Goal: Find contact information: Find contact information

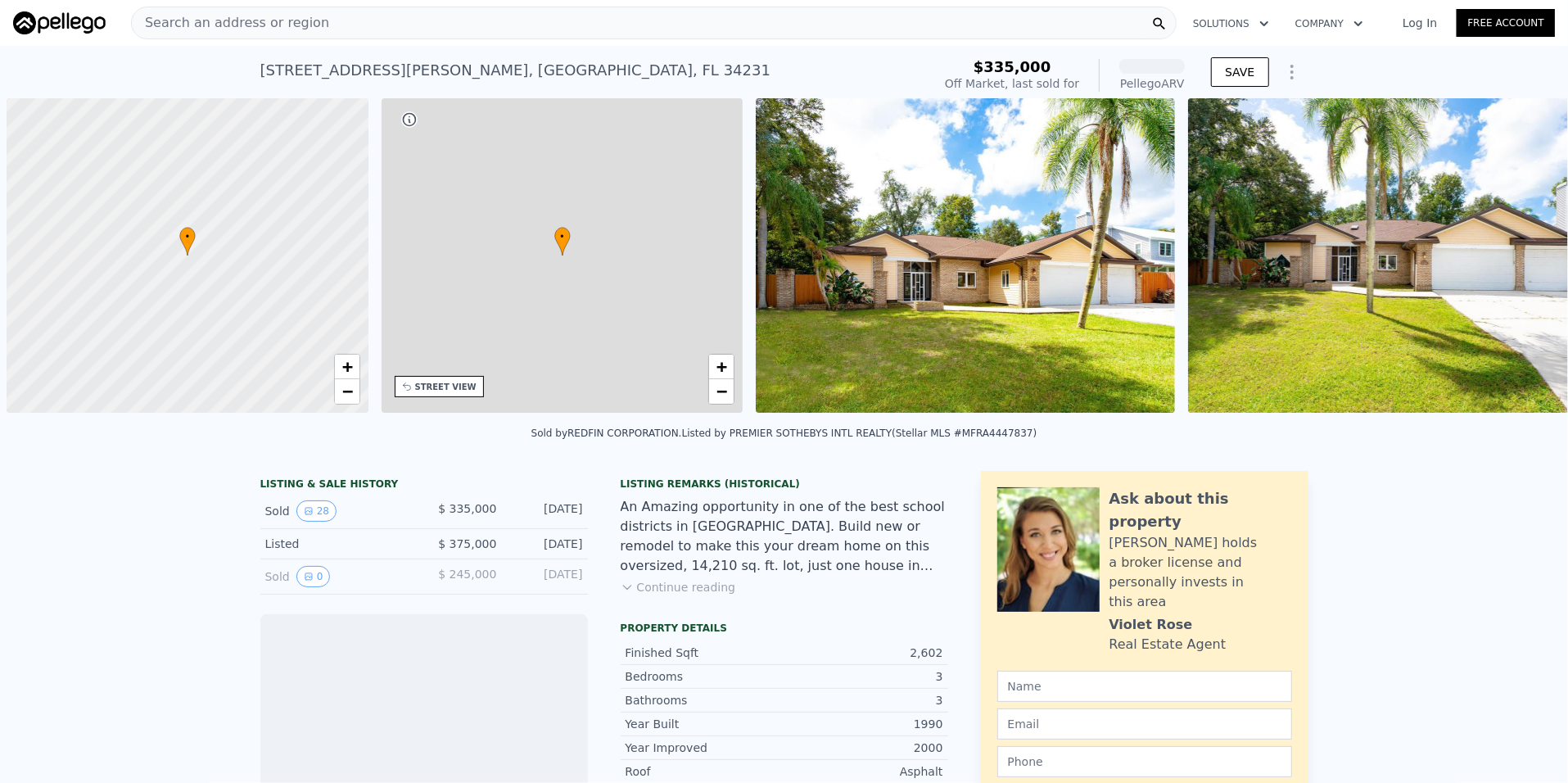
scroll to position [0, 7]
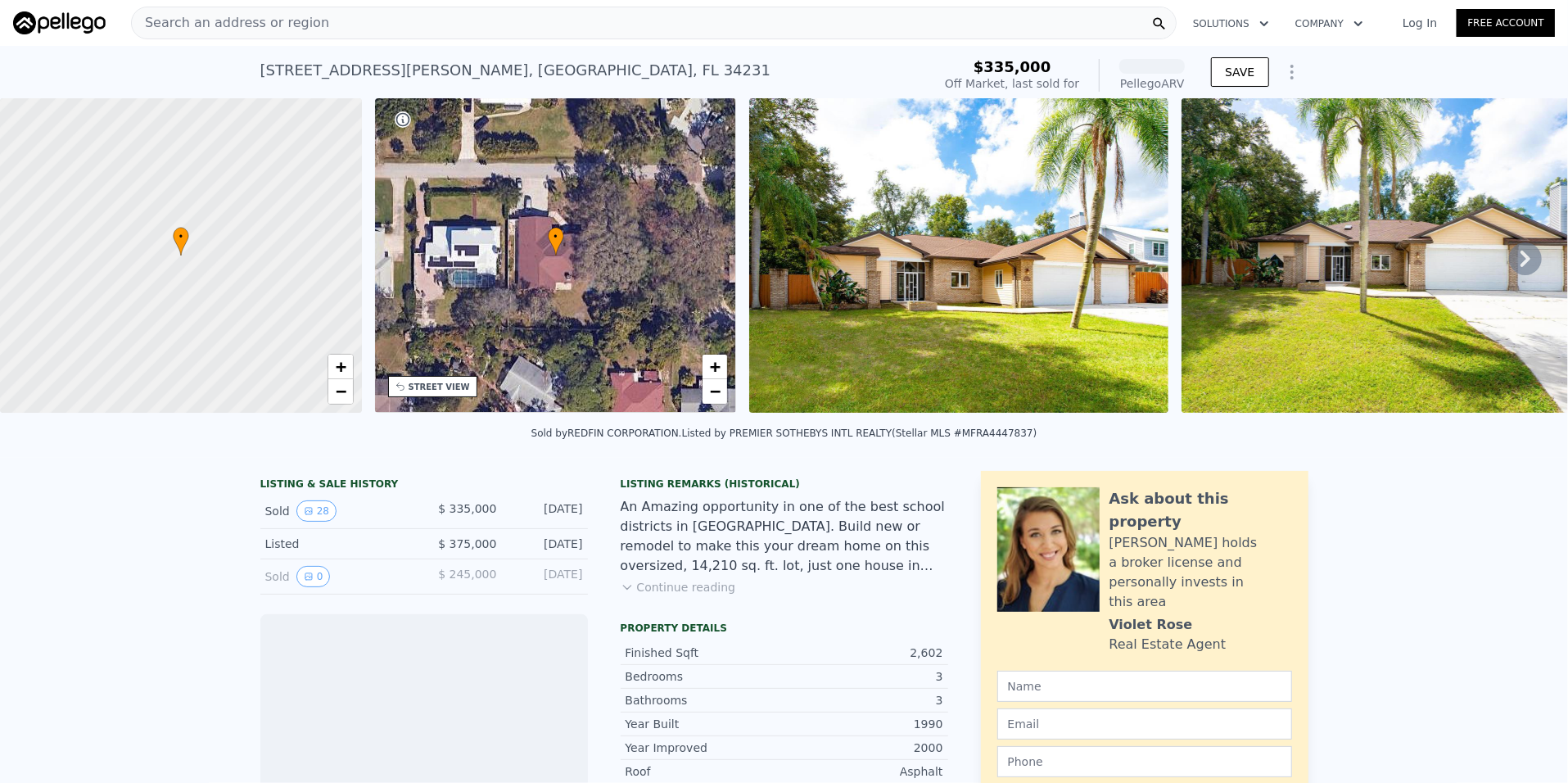
click at [1526, 261] on icon at bounding box center [1525, 259] width 33 height 33
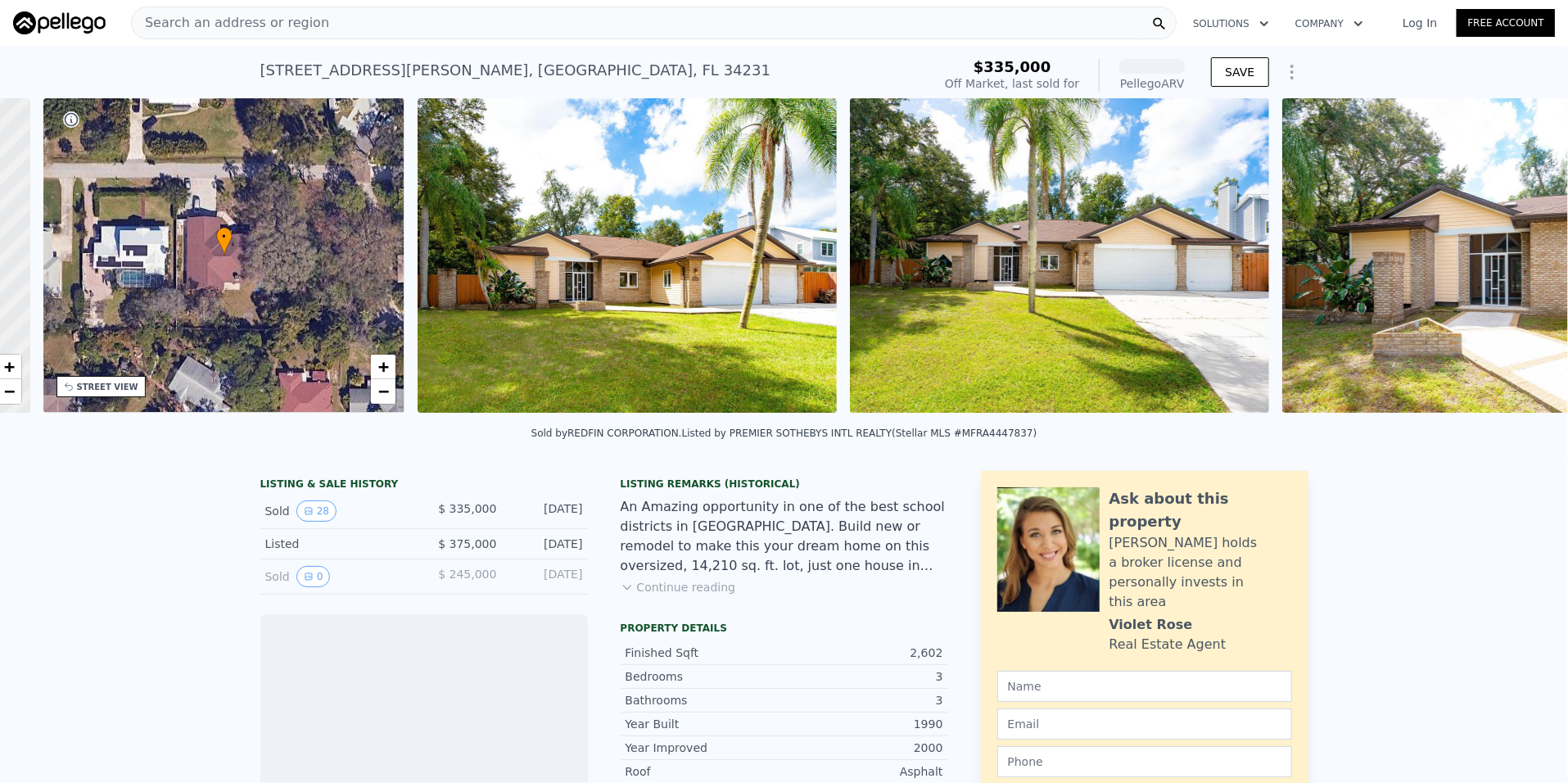
scroll to position [0, 381]
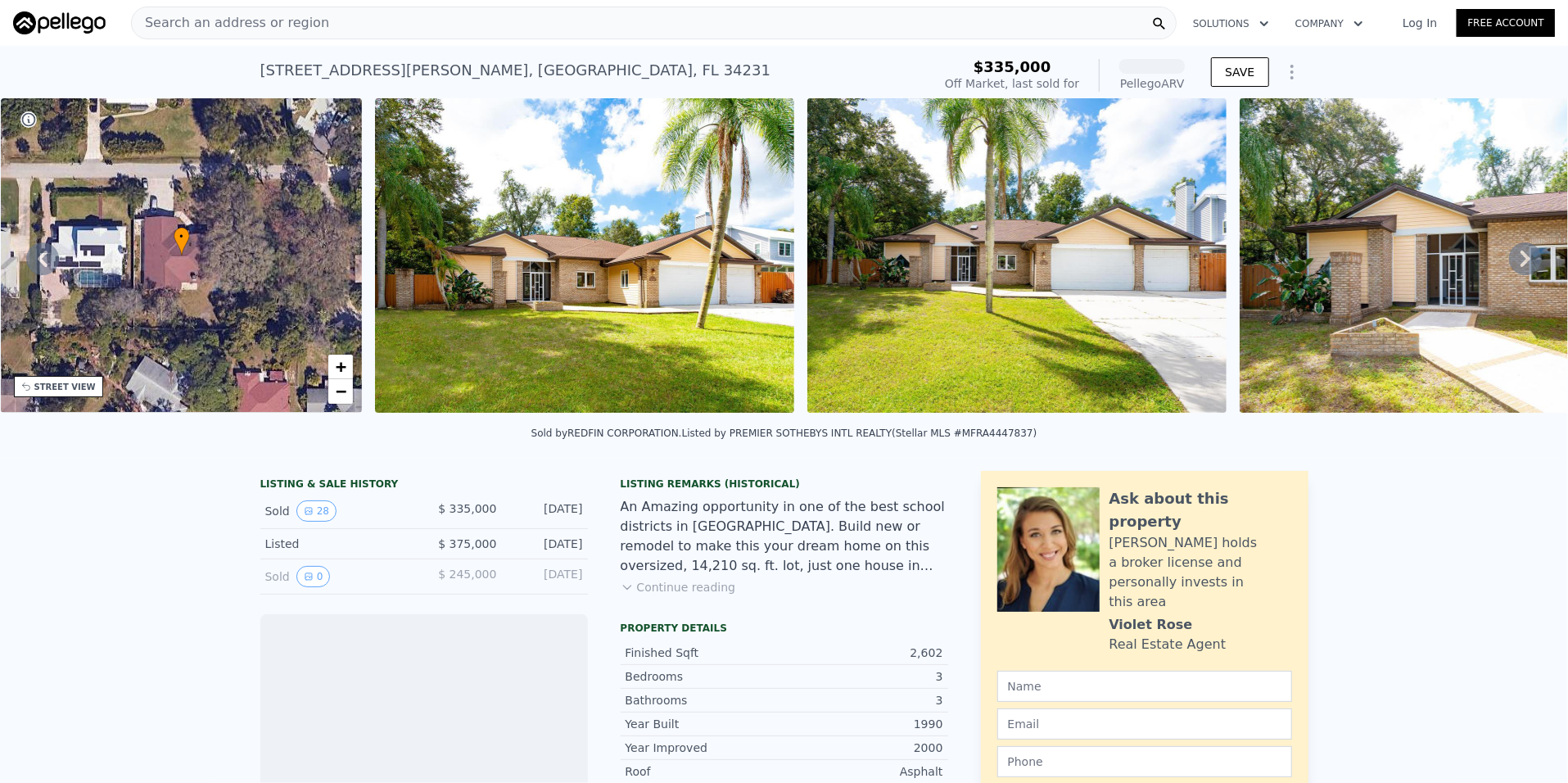
click at [1509, 268] on icon at bounding box center [1525, 259] width 33 height 33
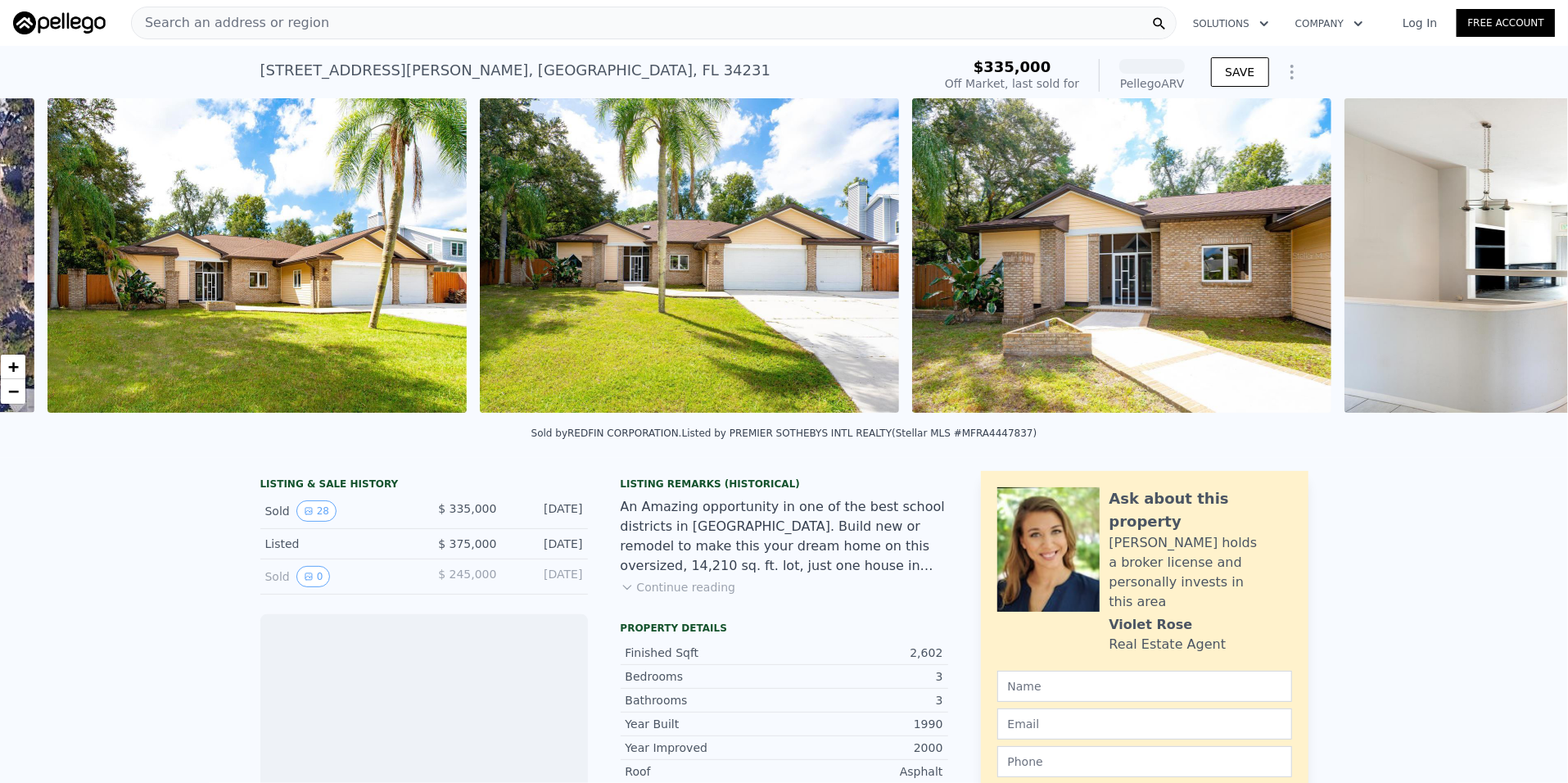
scroll to position [0, 749]
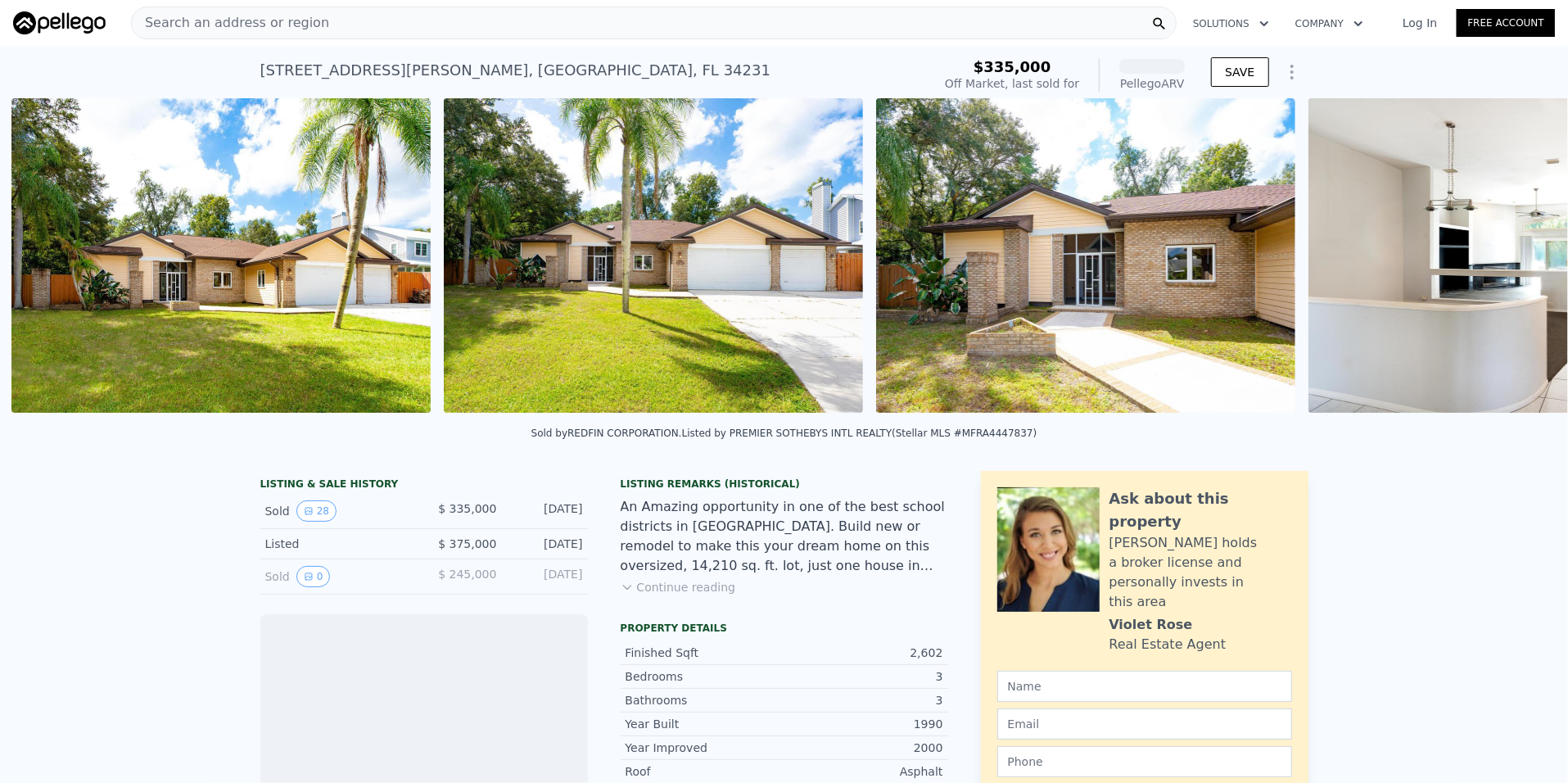
click at [1504, 268] on img at bounding box center [1518, 255] width 419 height 315
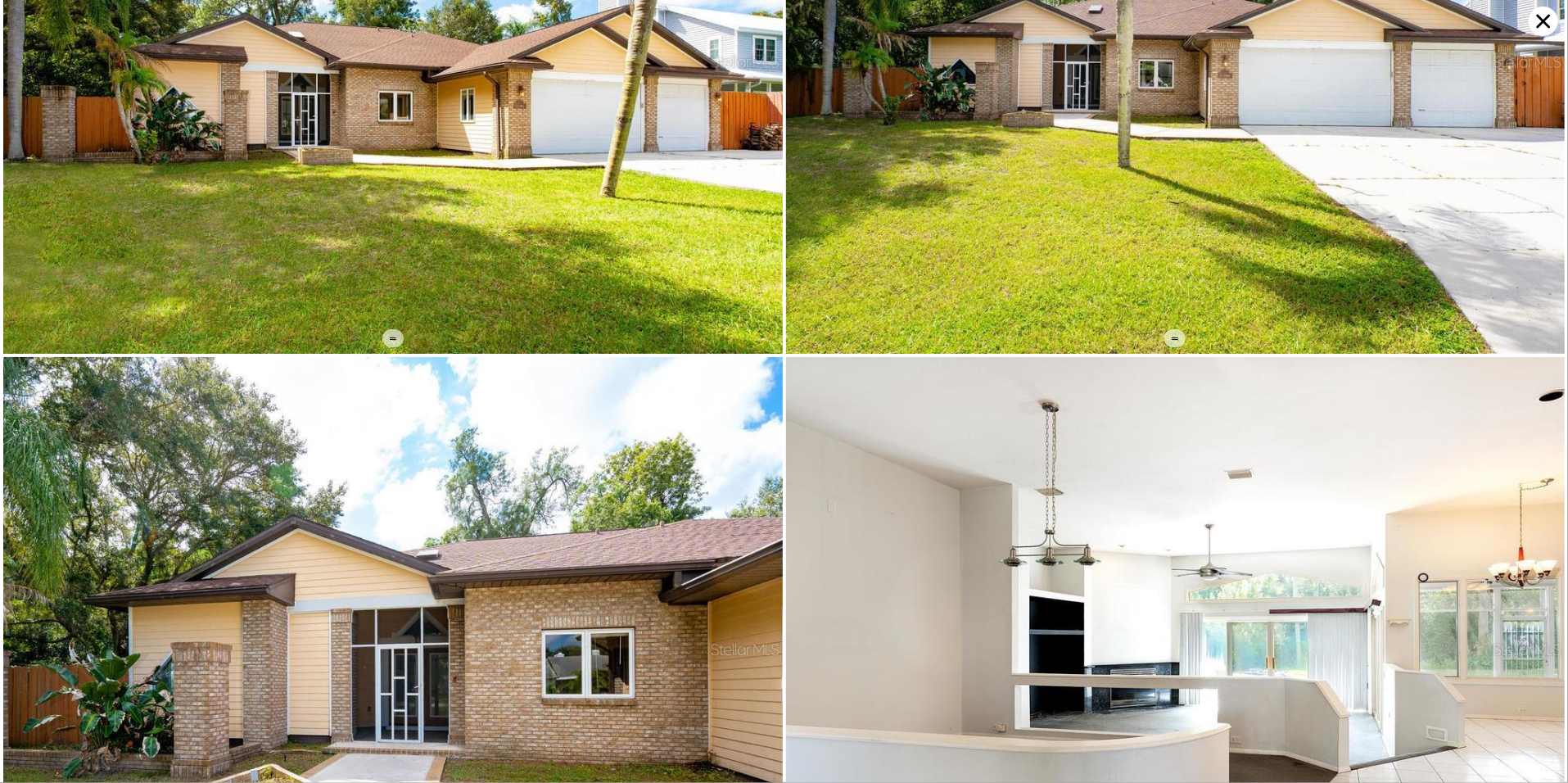
scroll to position [0, 0]
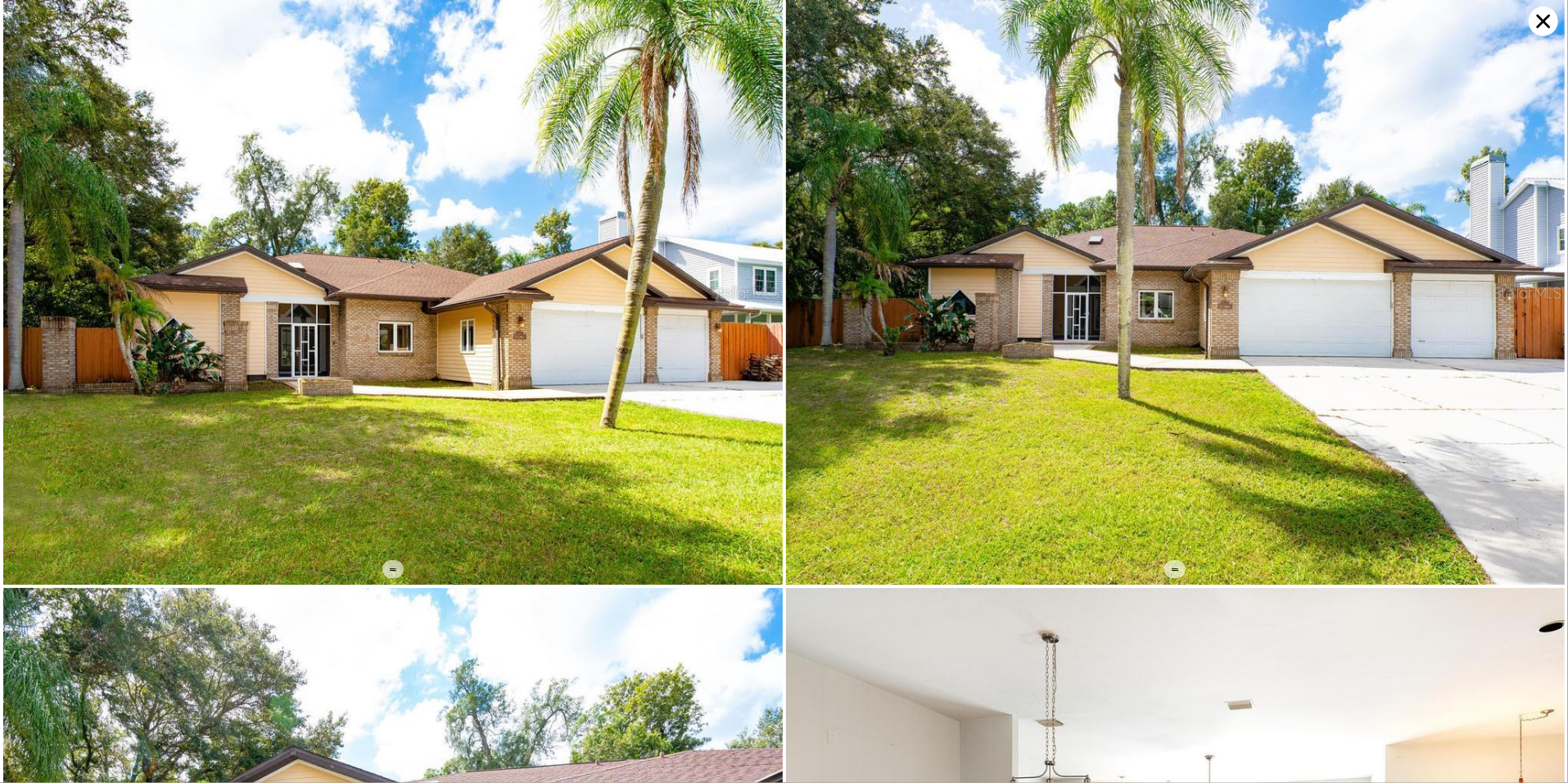
click at [1542, 21] on icon at bounding box center [1544, 21] width 14 height 14
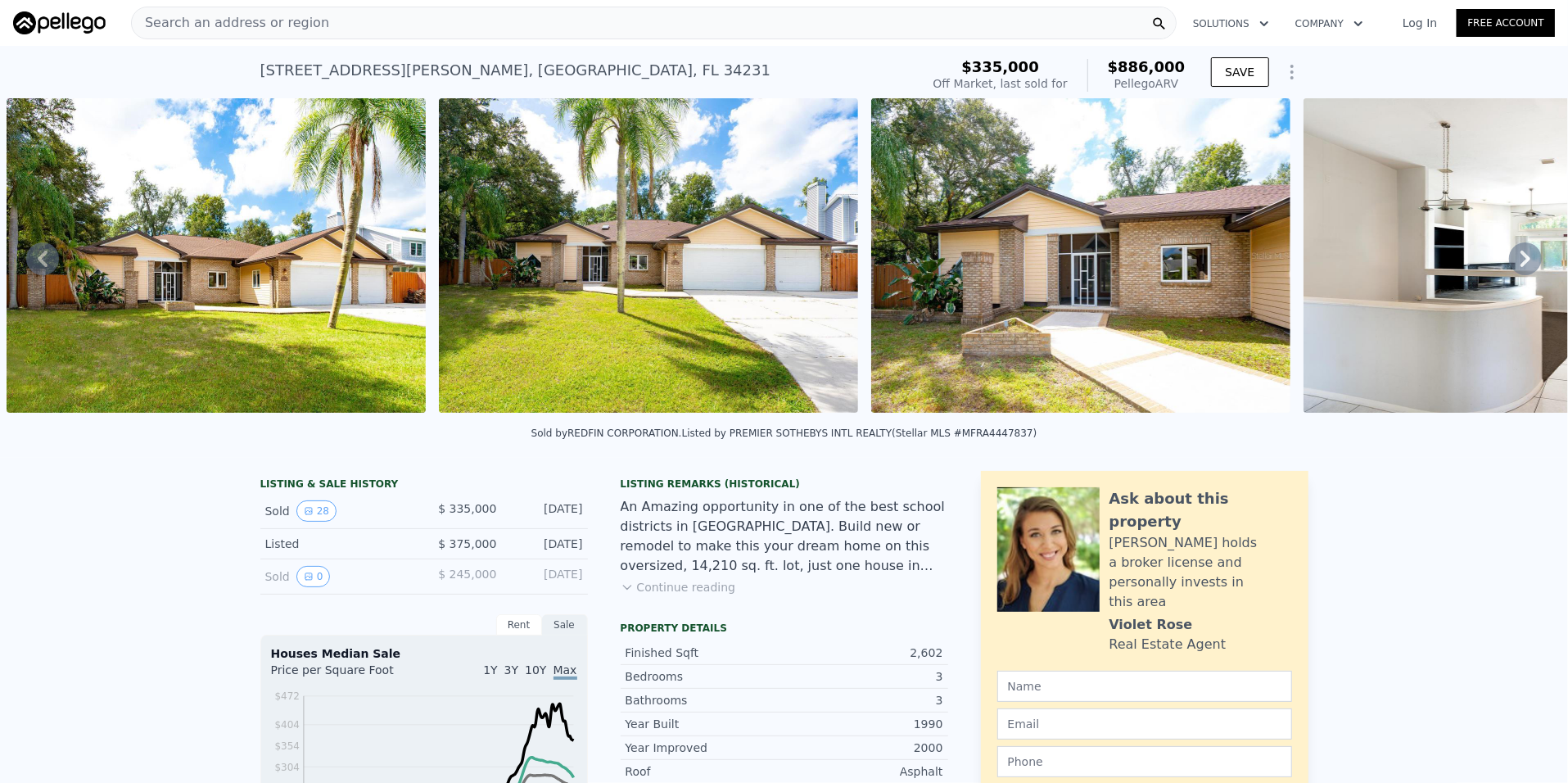
click at [1291, 71] on icon "Show Options" at bounding box center [1292, 72] width 2 height 13
click at [1320, 29] on button "Company" at bounding box center [1329, 24] width 94 height 30
click at [1244, 23] on button "Solutions" at bounding box center [1231, 24] width 103 height 30
click at [1330, 14] on button "Company" at bounding box center [1329, 24] width 94 height 30
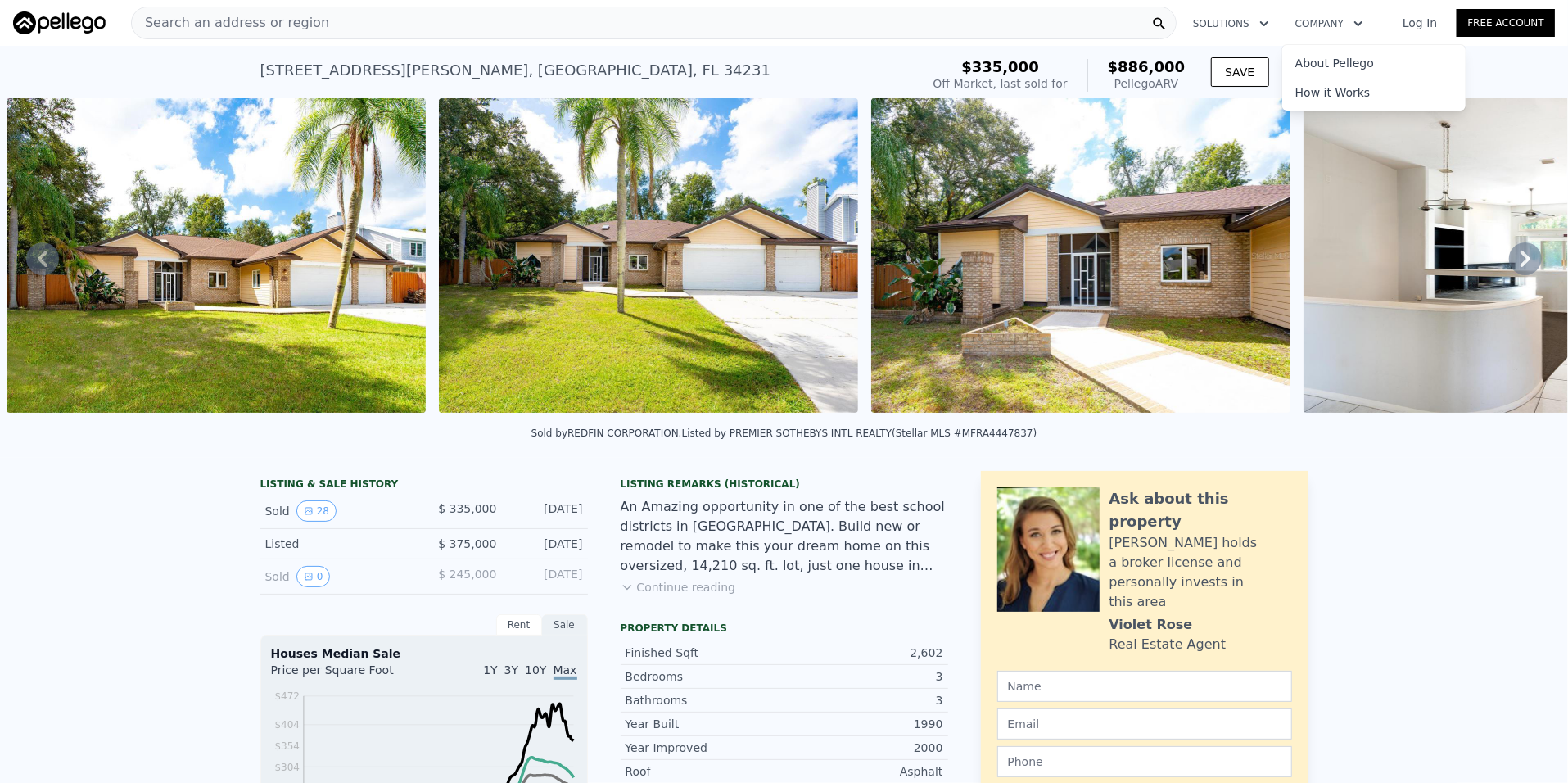
click at [1263, 21] on icon "button" at bounding box center [1265, 23] width 17 height 20
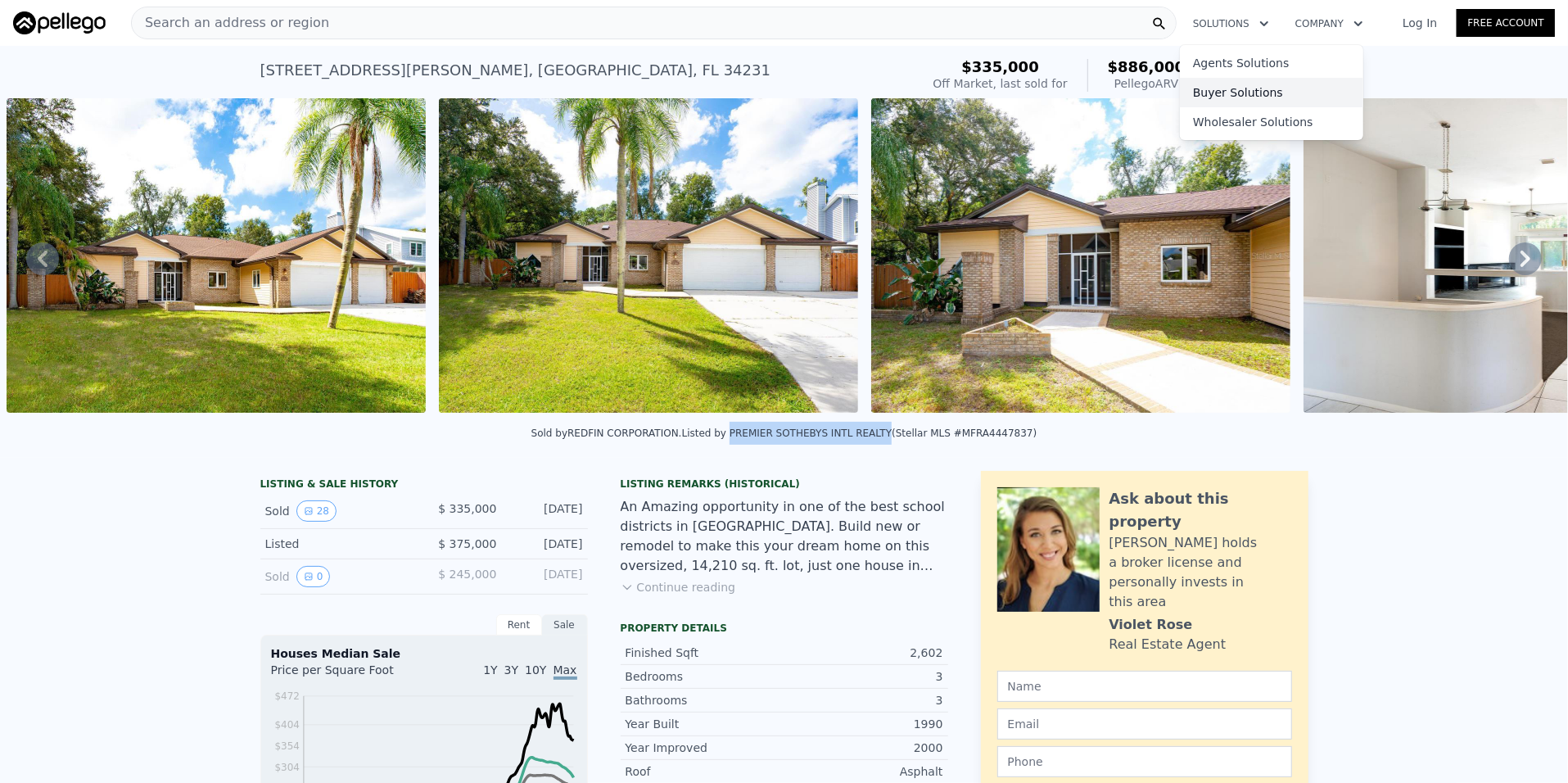
drag, startPoint x: 737, startPoint y: 443, endPoint x: 872, endPoint y: 444, distance: 135.0
click at [872, 440] on div "Listed by PREMIER SOTHEBYS INTL REALTY (Stellar MLS #MFRA4447837)" at bounding box center [859, 433] width 355 height 11
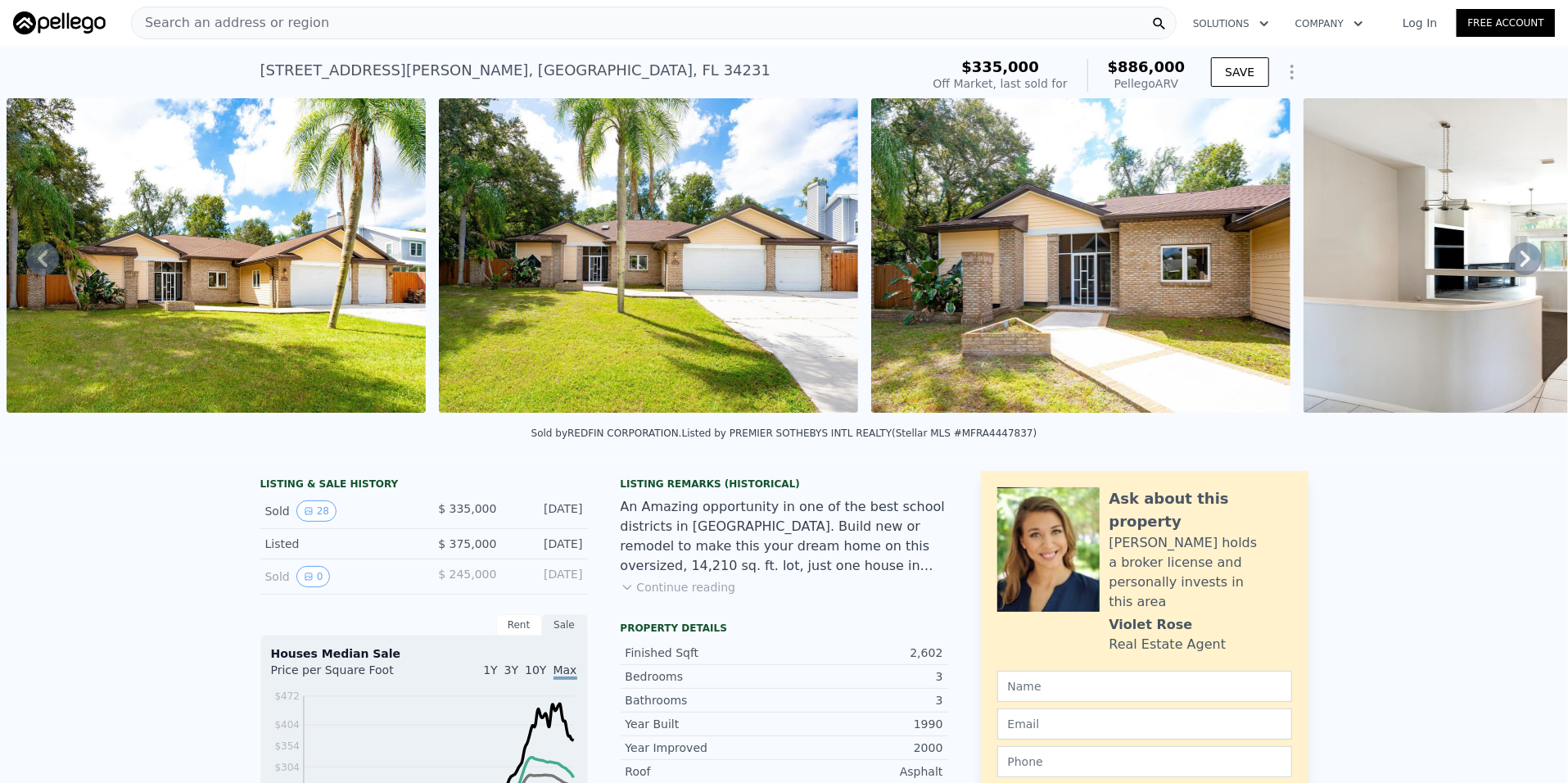
click at [853, 517] on div "An Amazing opportunity in one of the best school districts in [GEOGRAPHIC_DATA]…" at bounding box center [784, 537] width 327 height 78
click at [966, 440] on div "Listed by PREMIER SOTHEBYS INTL REALTY (Stellar MLS #MFRA4447837)" at bounding box center [859, 433] width 355 height 11
drag, startPoint x: 691, startPoint y: 440, endPoint x: 991, endPoint y: 445, distance: 300.0
click at [1000, 443] on div "Sold by REDFIN CORPORATION . Listed by PREMIER SOTHEBYS INTL REALTY (Stellar ML…" at bounding box center [784, 439] width 1568 height 39
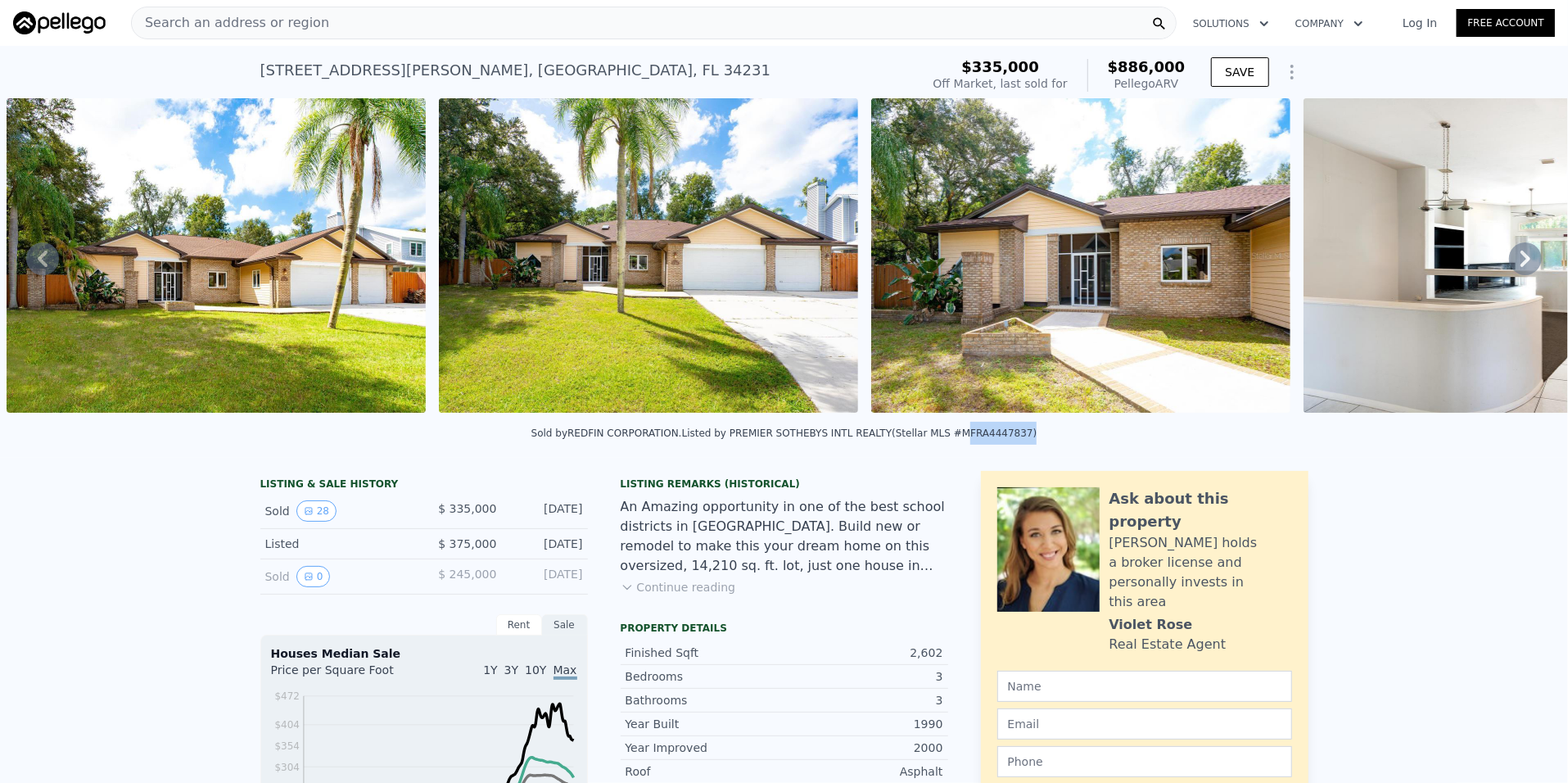
copy div ". Listed by PREMIER SOTHEBYS INTL REALTY (Stellar MLS #MFRA4447837)"
click at [1284, 73] on icon "Show Options" at bounding box center [1292, 72] width 20 height 20
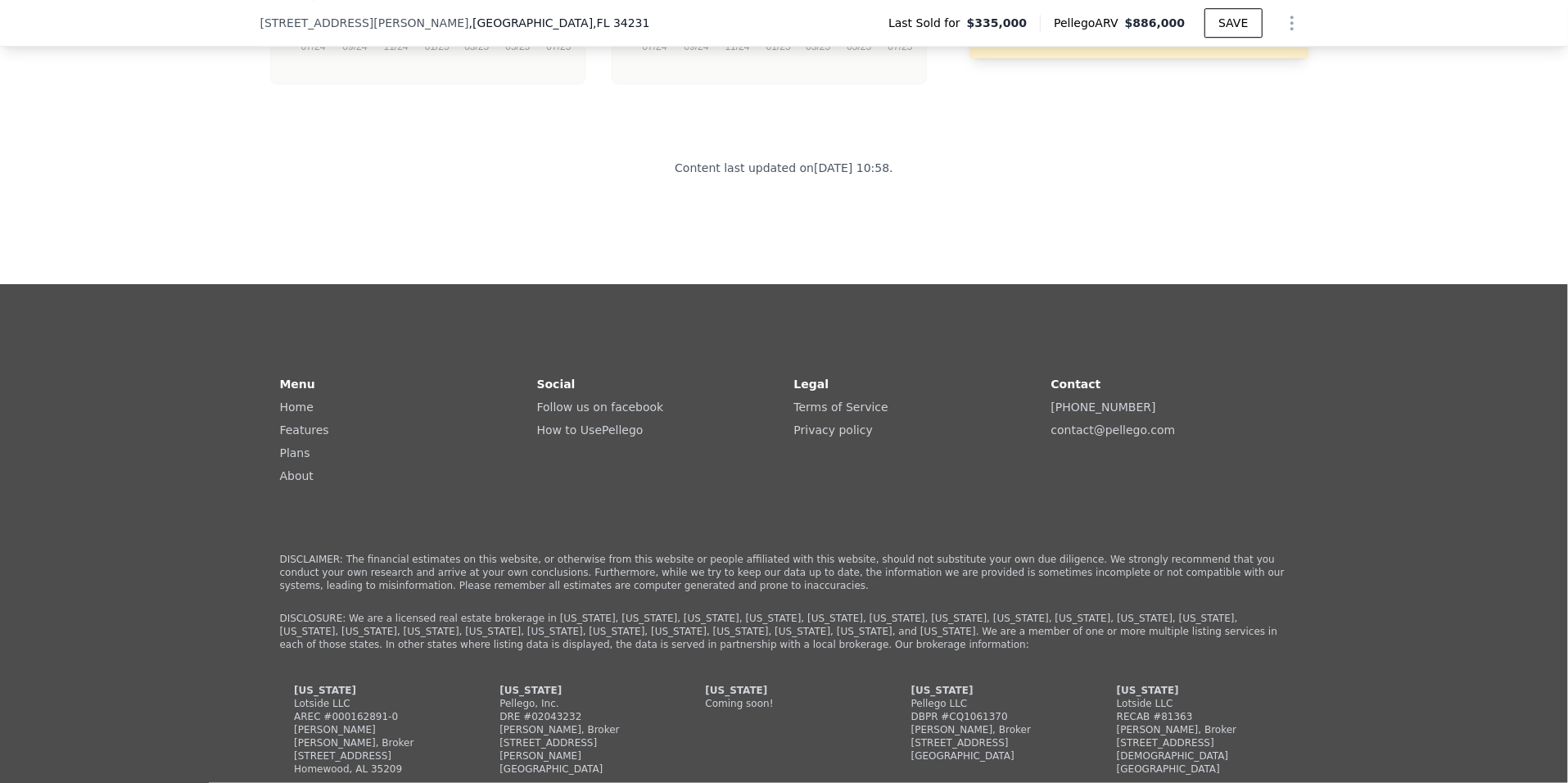
scroll to position [3765, 0]
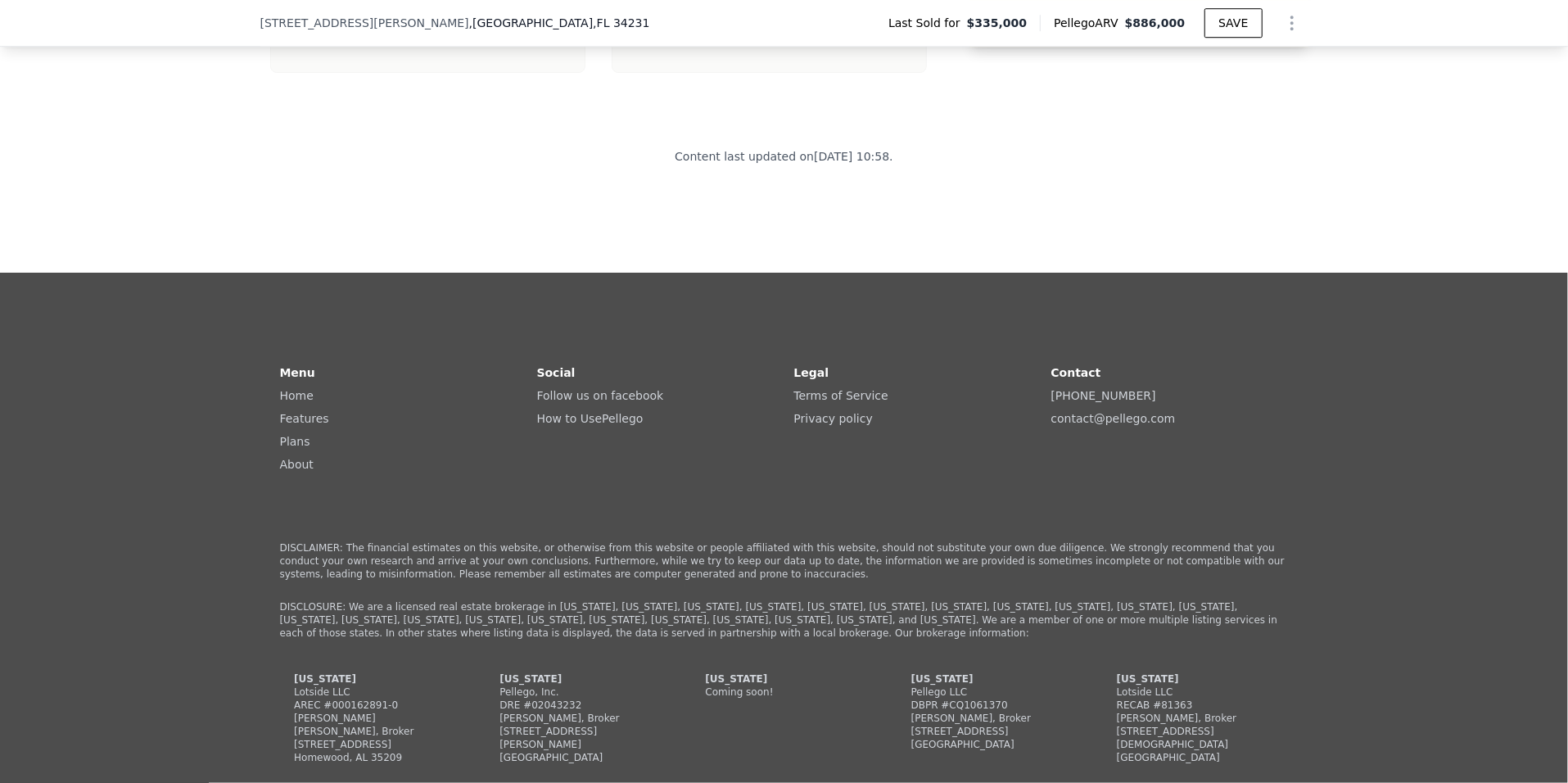
click at [1096, 426] on link "contact@ pellego .com" at bounding box center [1113, 419] width 124 height 13
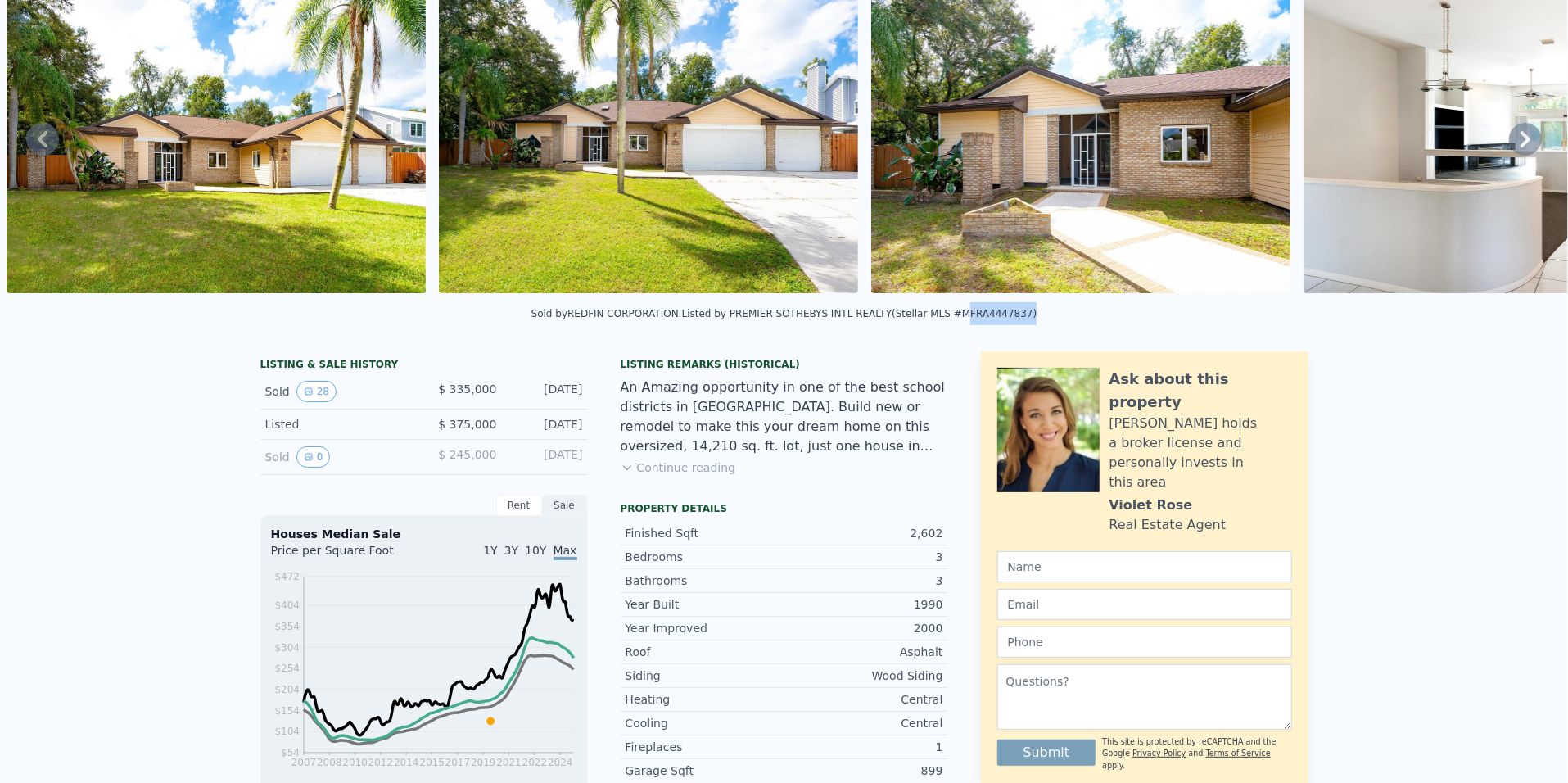
scroll to position [6, 0]
